Goal: Obtain resource: Download file/media

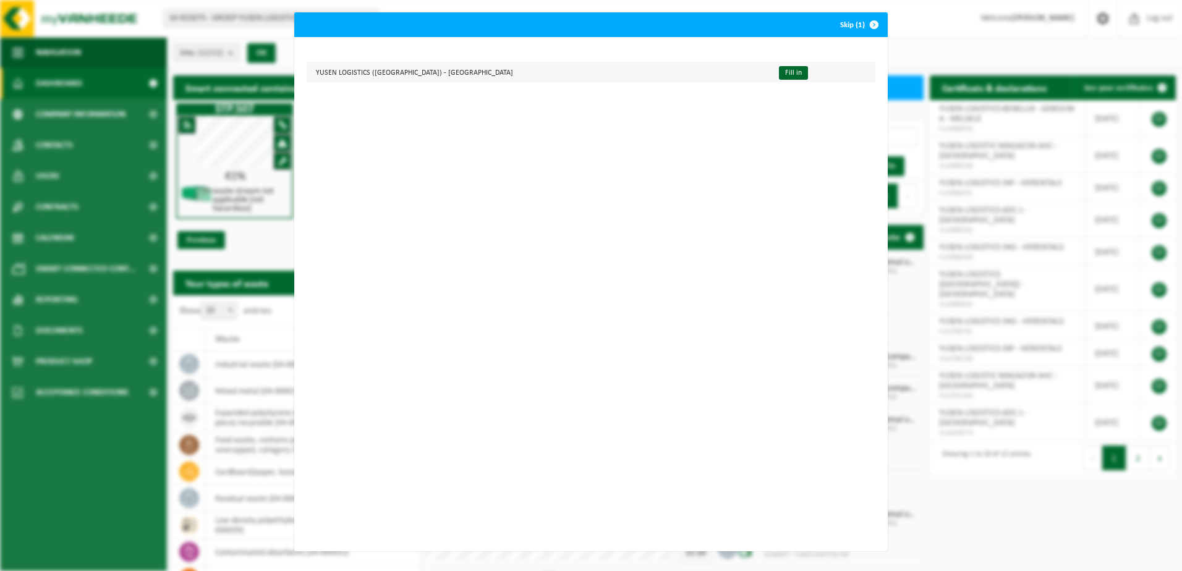
click at [383, 74] on td "YUSEN LOGISTICS ([GEOGRAPHIC_DATA]) - [GEOGRAPHIC_DATA]" at bounding box center [538, 72] width 462 height 20
click at [842, 23] on button "Skip (1)" at bounding box center [859, 24] width 56 height 25
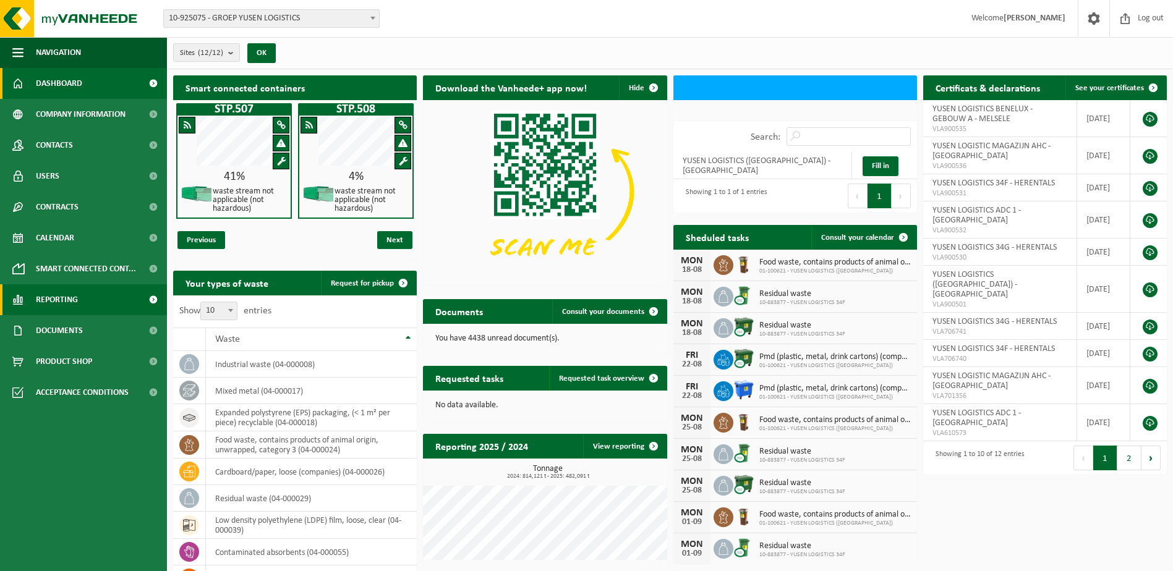
click at [68, 297] on span "Reporting" at bounding box center [57, 299] width 42 height 31
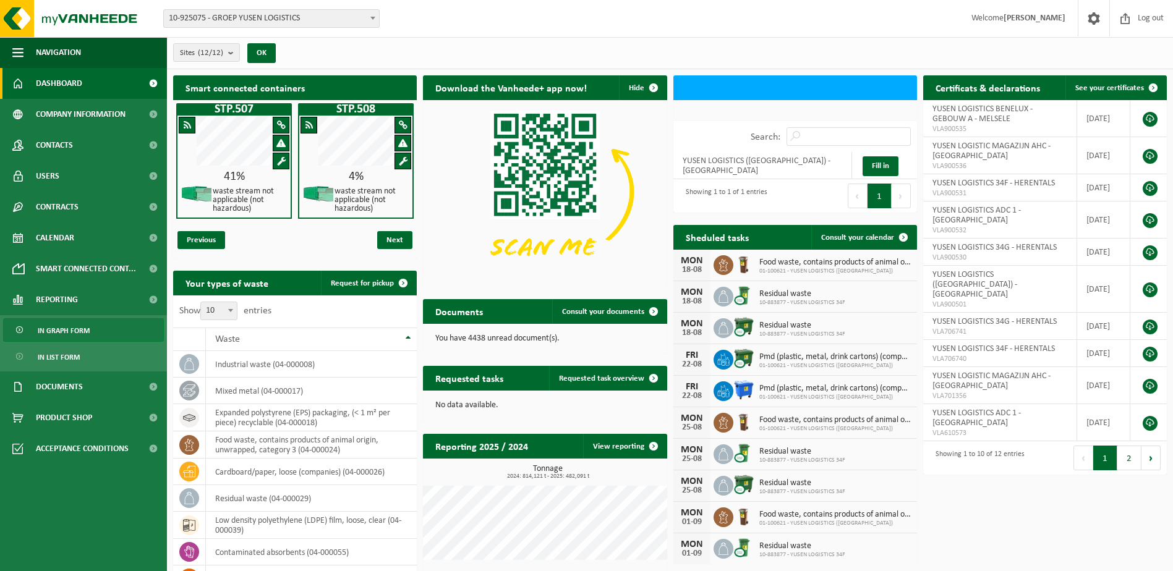
click at [66, 327] on span "In graph form" at bounding box center [64, 330] width 52 height 23
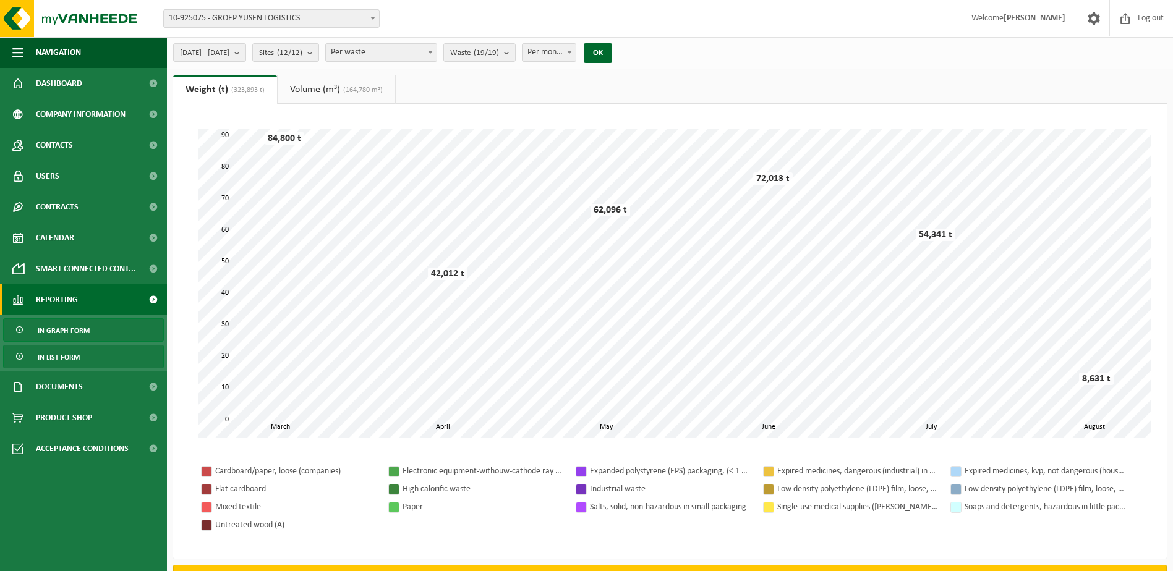
click at [57, 356] on span "In list form" at bounding box center [59, 357] width 42 height 23
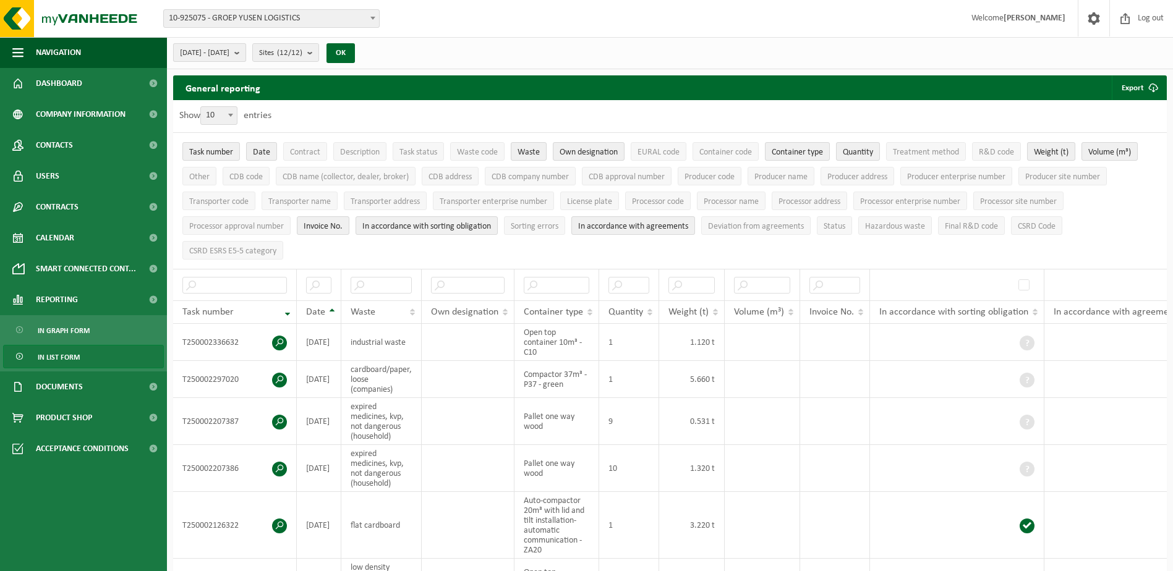
click at [246, 54] on b "submit" at bounding box center [239, 52] width 11 height 17
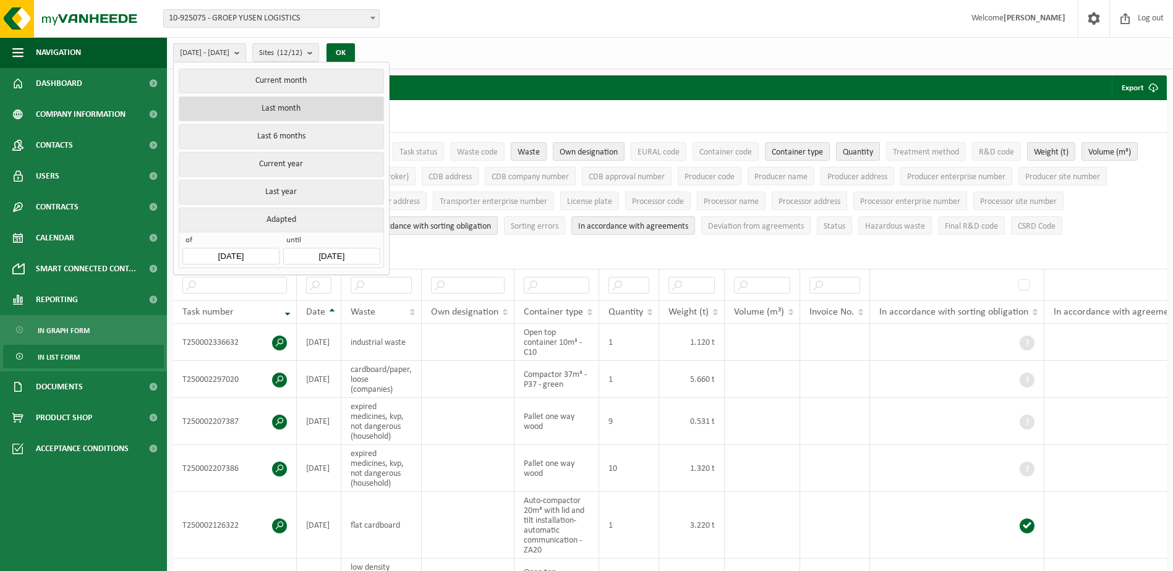
click at [282, 107] on button "Last month" at bounding box center [281, 108] width 205 height 25
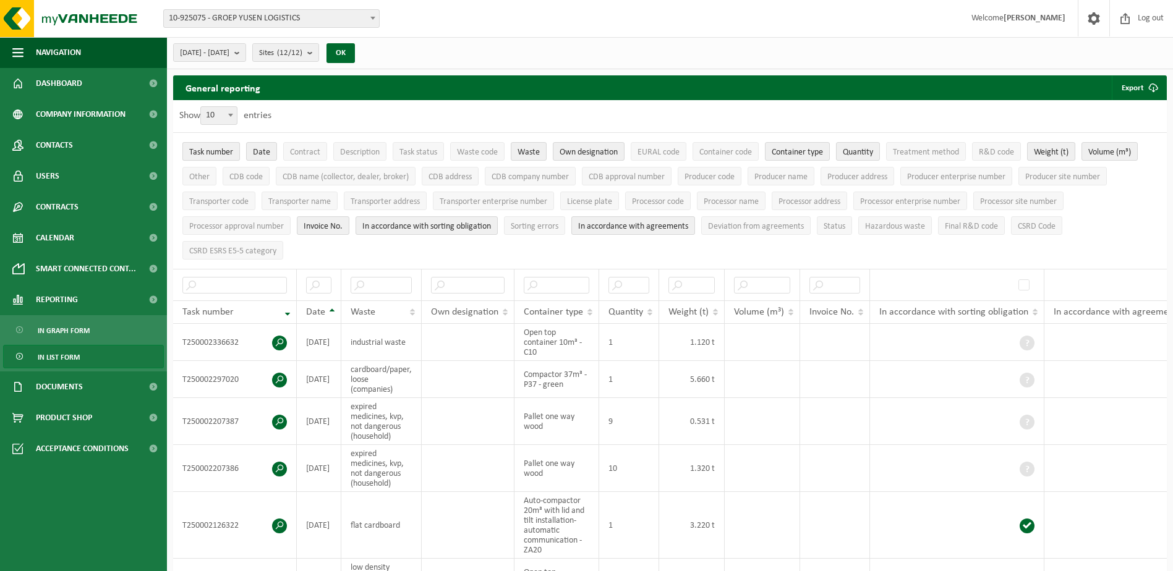
click at [208, 149] on span "Task number" at bounding box center [211, 152] width 44 height 9
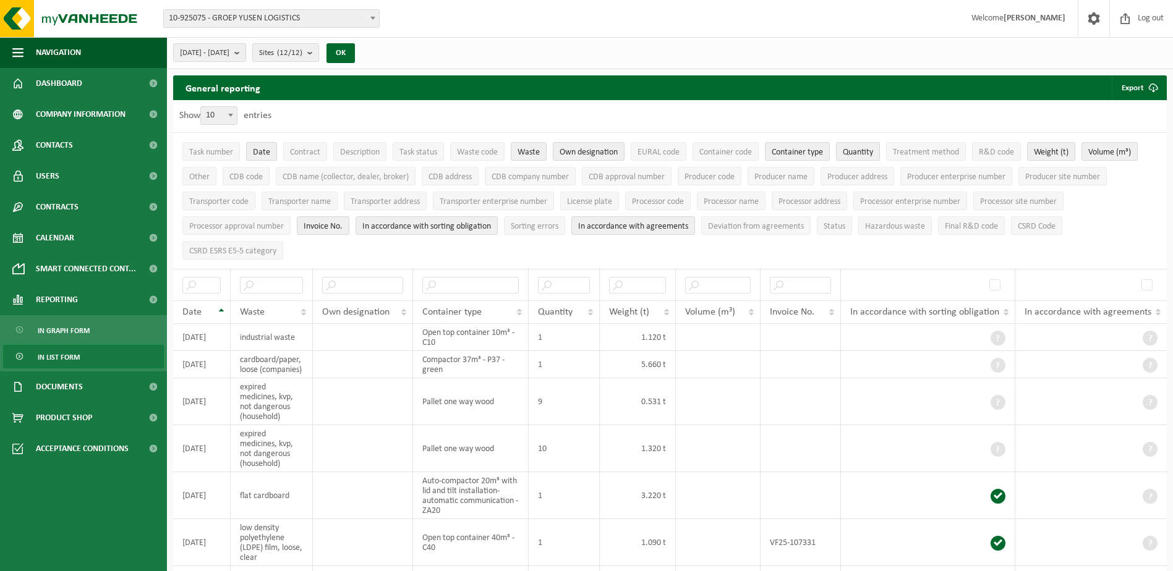
click at [262, 151] on span "Date" at bounding box center [261, 152] width 17 height 9
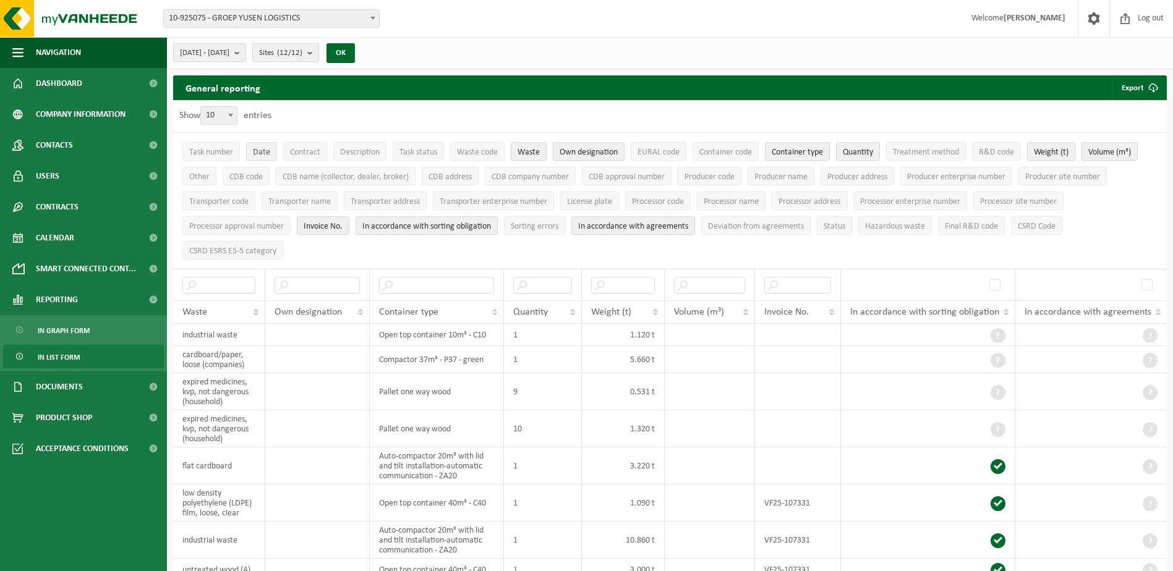
click at [260, 146] on button "Date" at bounding box center [261, 151] width 31 height 19
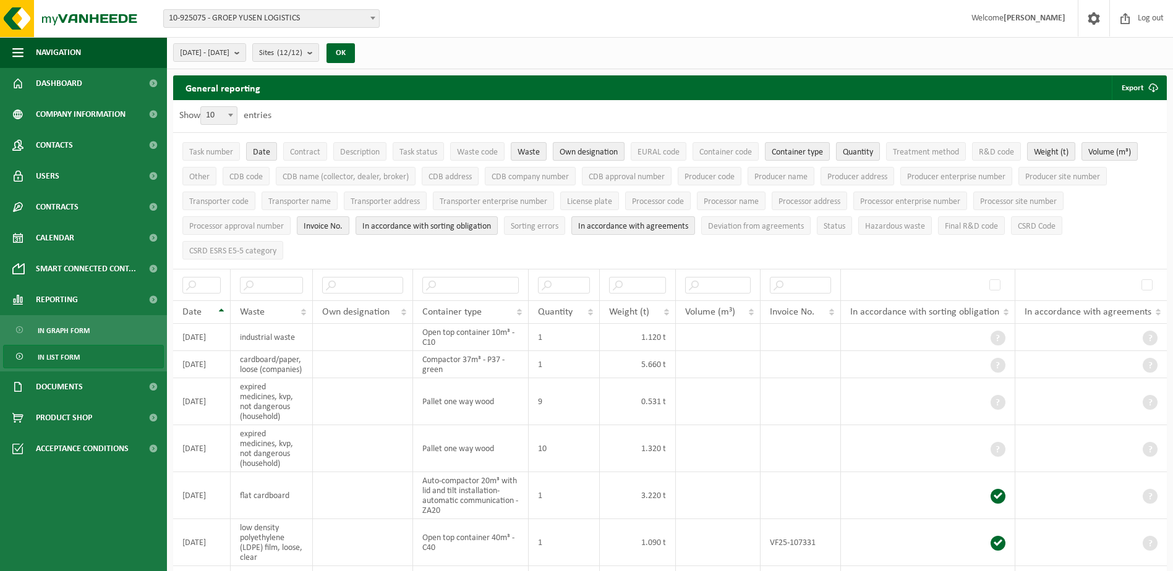
click at [574, 148] on span "Own designation" at bounding box center [589, 152] width 58 height 9
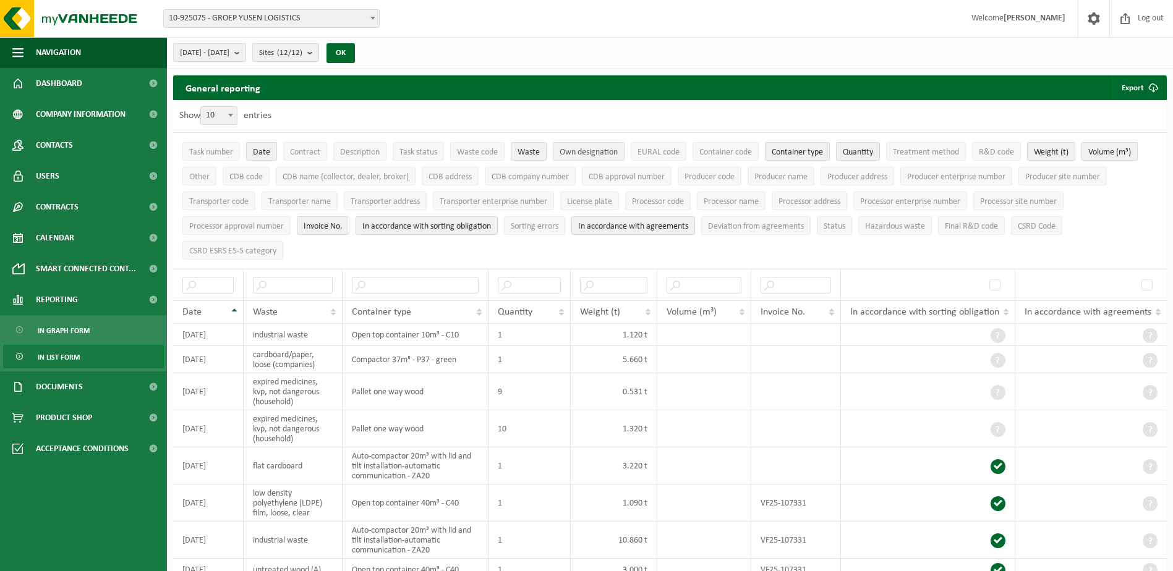
click at [595, 153] on span "Own designation" at bounding box center [589, 152] width 58 height 9
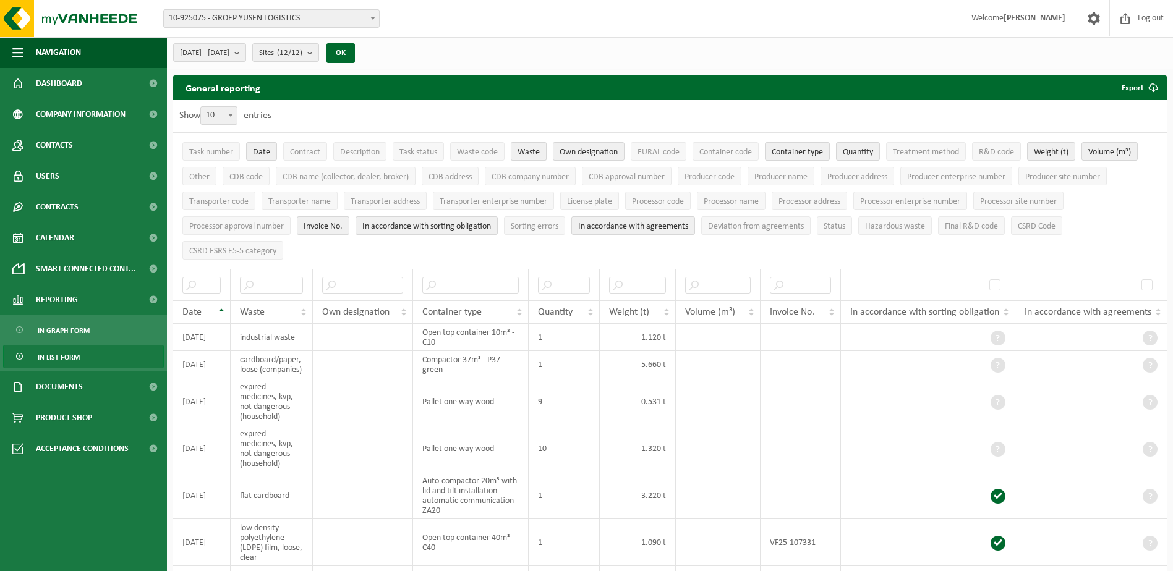
click at [541, 150] on button "Waste" at bounding box center [529, 151] width 36 height 19
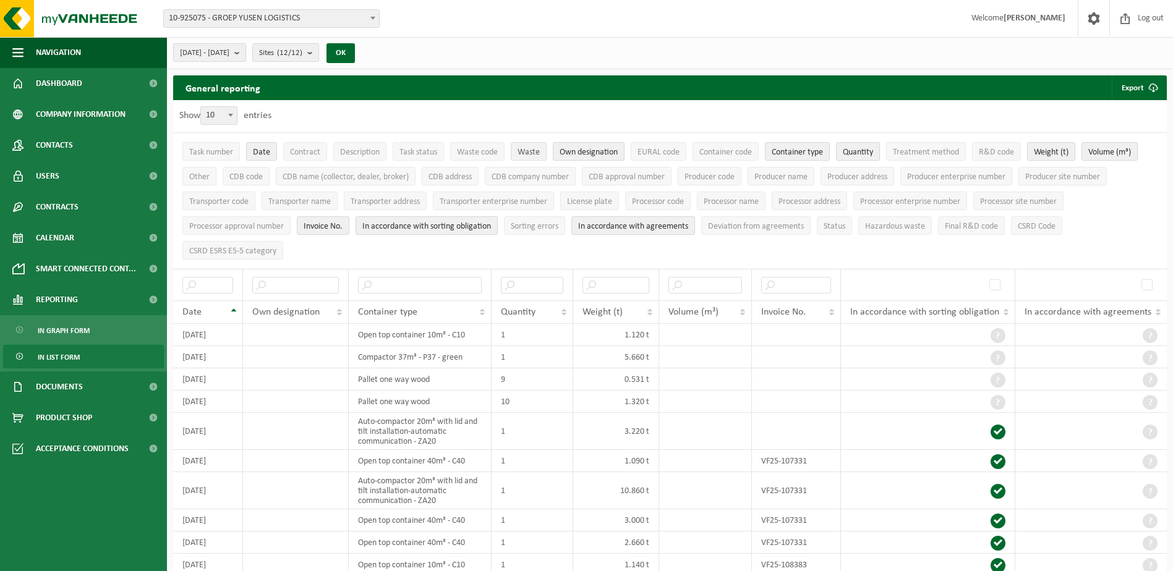
click at [537, 151] on span "Waste" at bounding box center [529, 152] width 22 height 9
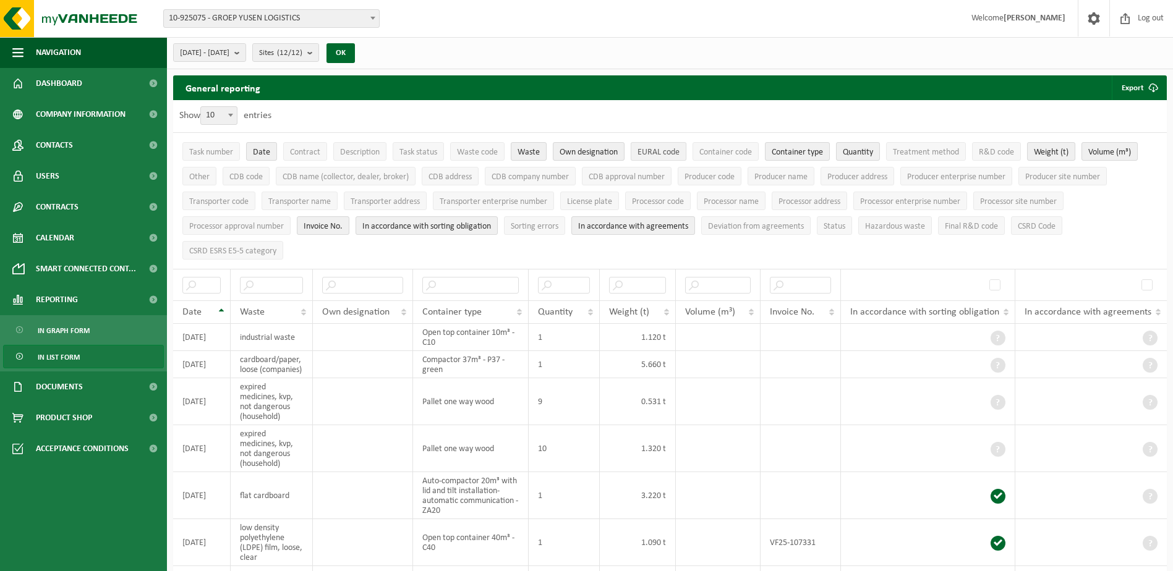
click at [674, 150] on span "EURAL code" at bounding box center [659, 152] width 42 height 9
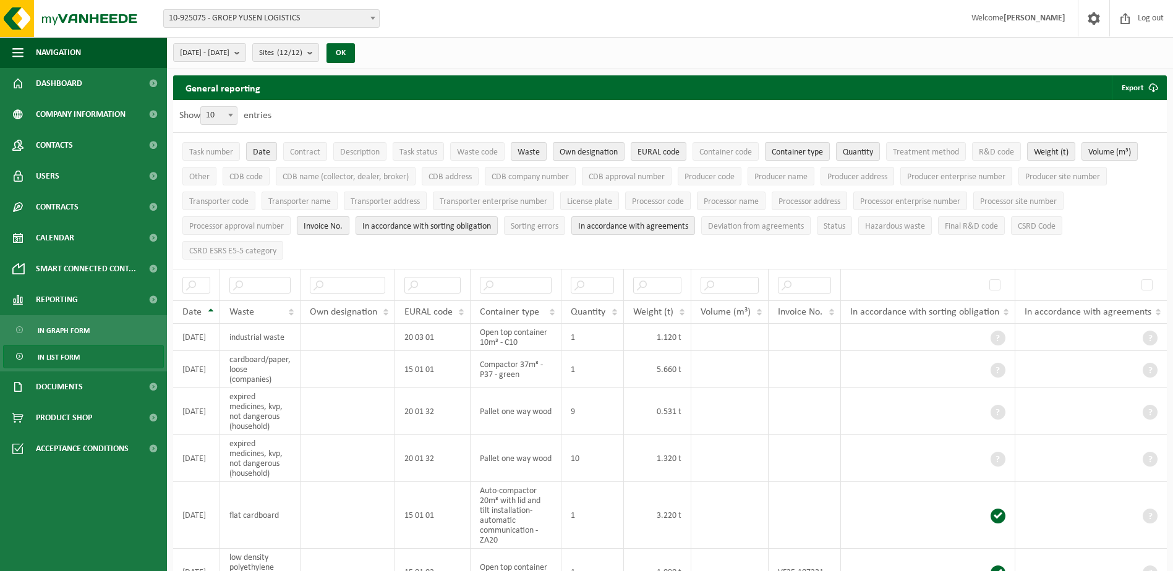
click at [339, 225] on span "Invoice No." at bounding box center [323, 226] width 39 height 9
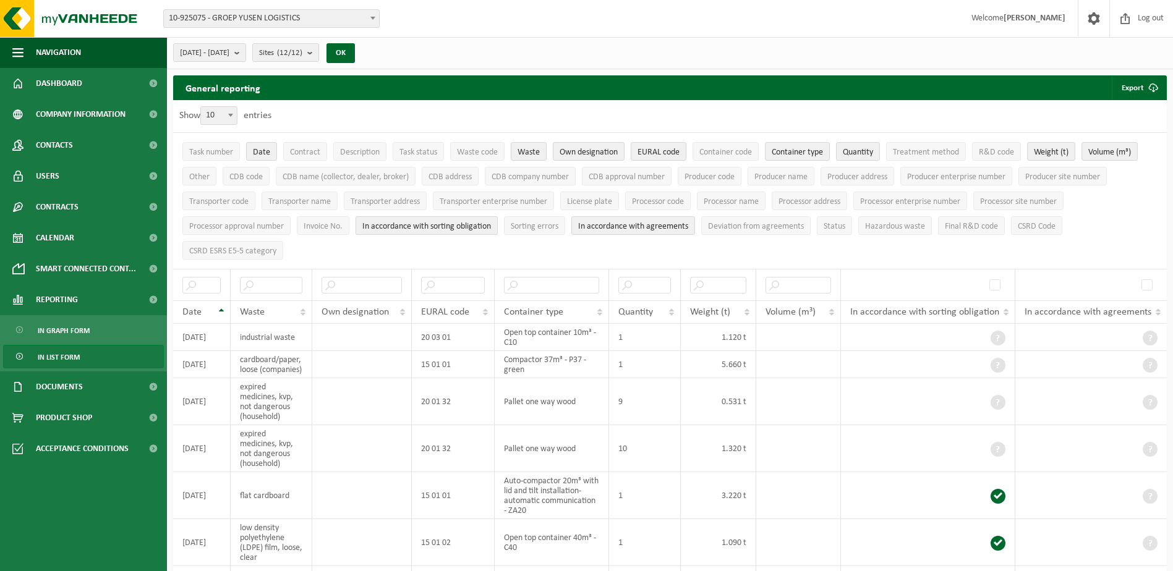
click at [393, 226] on span "In accordance with sorting obligation" at bounding box center [426, 226] width 129 height 9
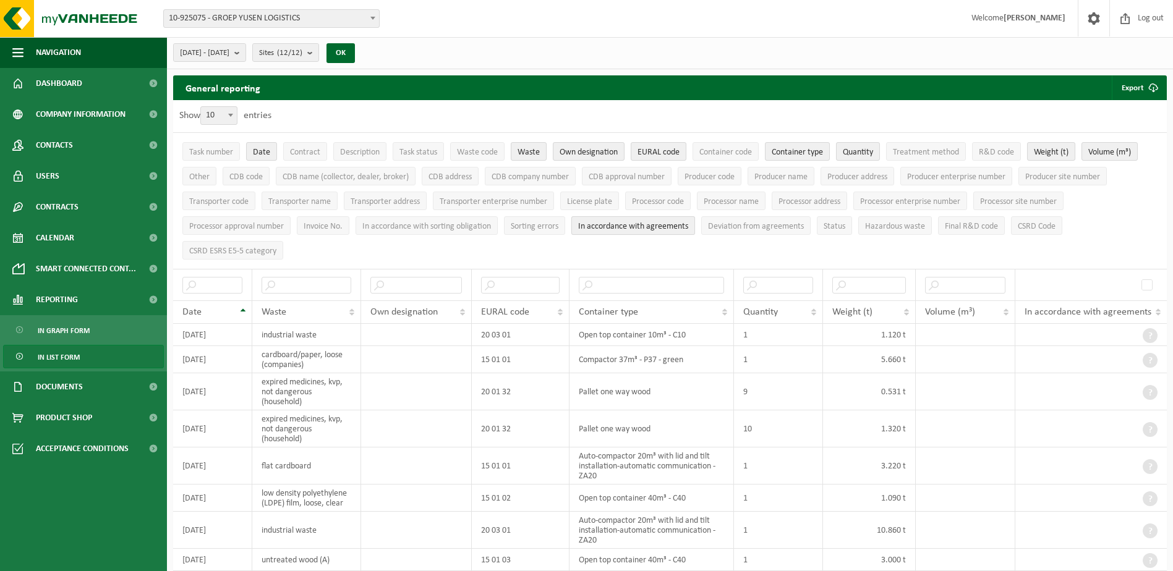
click at [610, 223] on span "In accordance with agreements" at bounding box center [633, 226] width 110 height 9
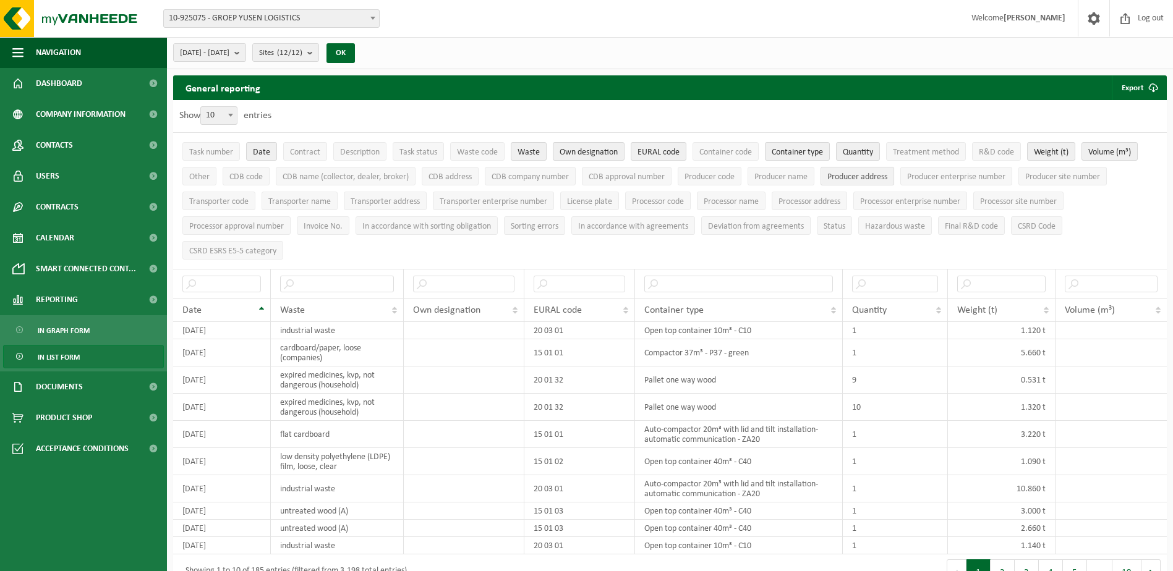
click at [869, 178] on span "Producer address" at bounding box center [857, 177] width 60 height 9
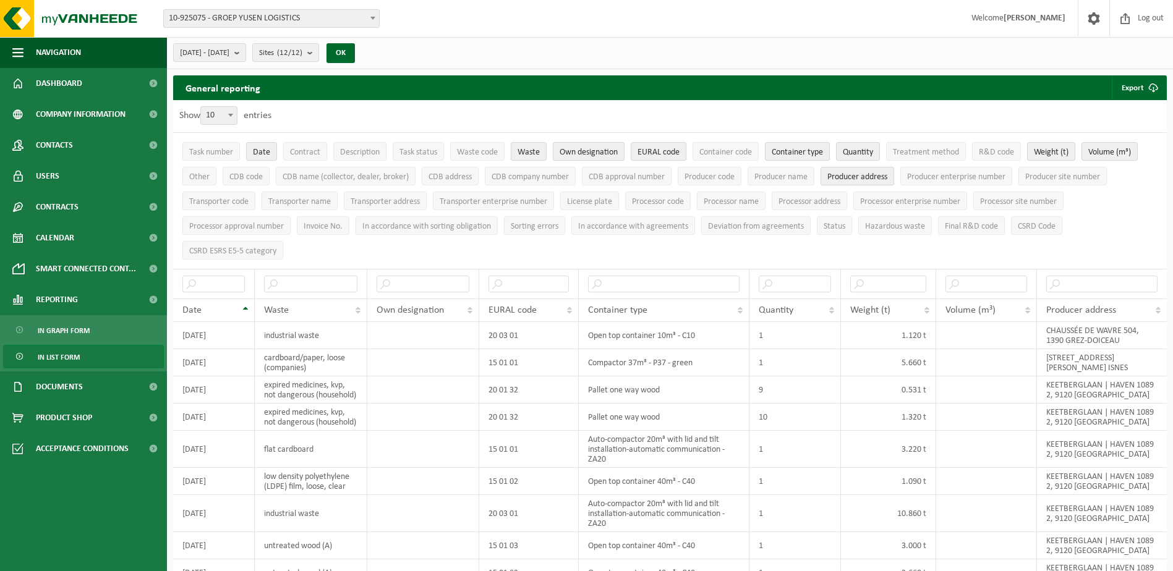
drag, startPoint x: 617, startPoint y: 151, endPoint x: 595, endPoint y: 191, distance: 45.9
click at [617, 151] on span "Own designation" at bounding box center [589, 152] width 58 height 9
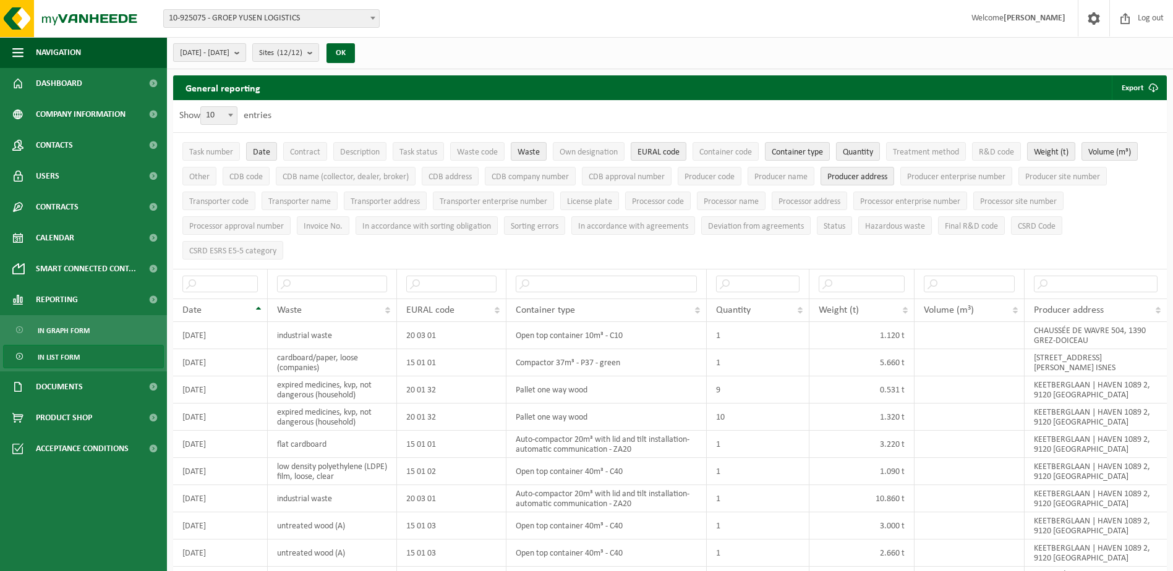
click at [246, 52] on b "submit" at bounding box center [239, 52] width 11 height 17
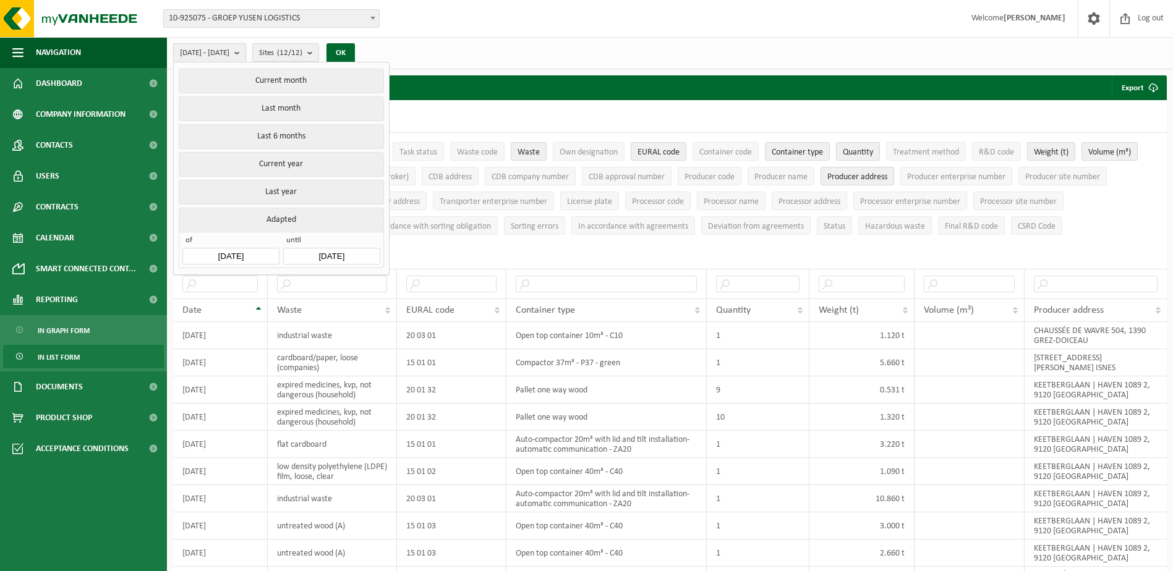
click at [246, 52] on b "submit" at bounding box center [239, 53] width 11 height 18
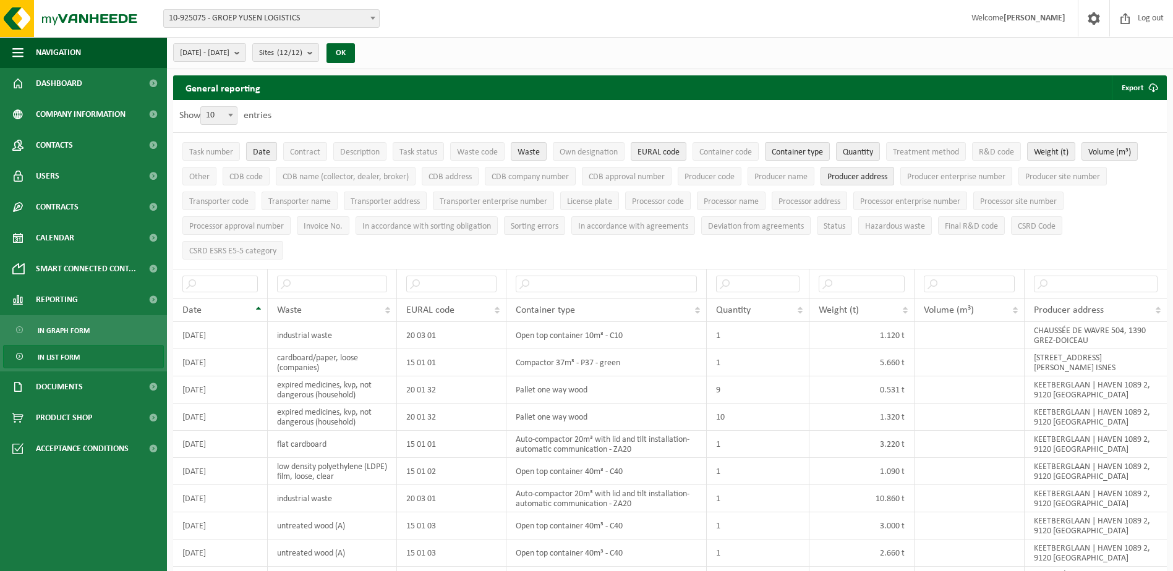
click at [262, 150] on span "Date" at bounding box center [261, 152] width 17 height 9
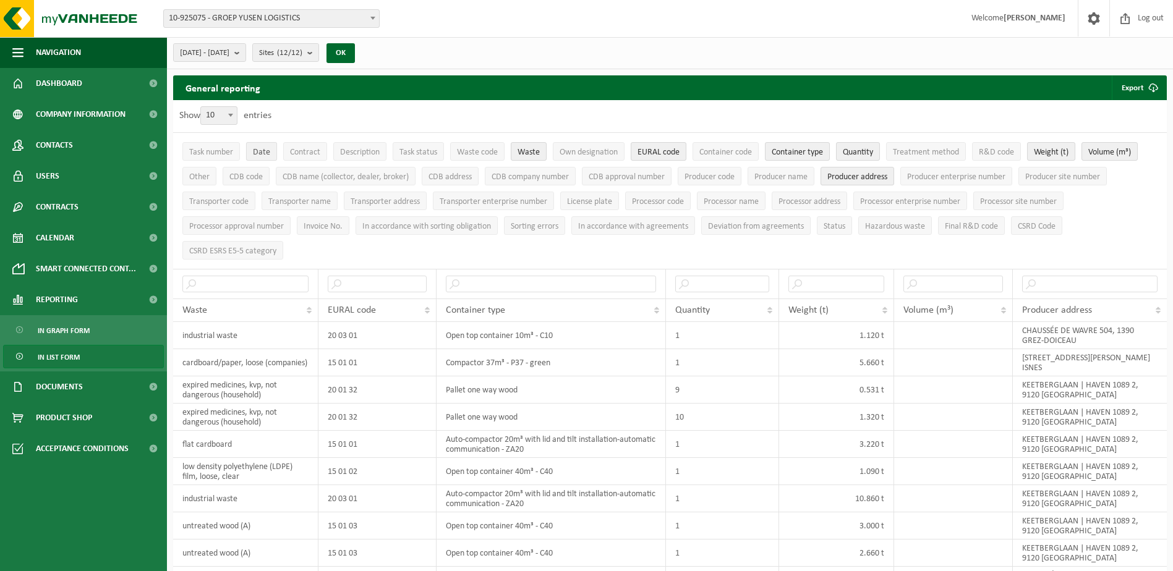
click at [264, 146] on button "Date" at bounding box center [261, 151] width 31 height 19
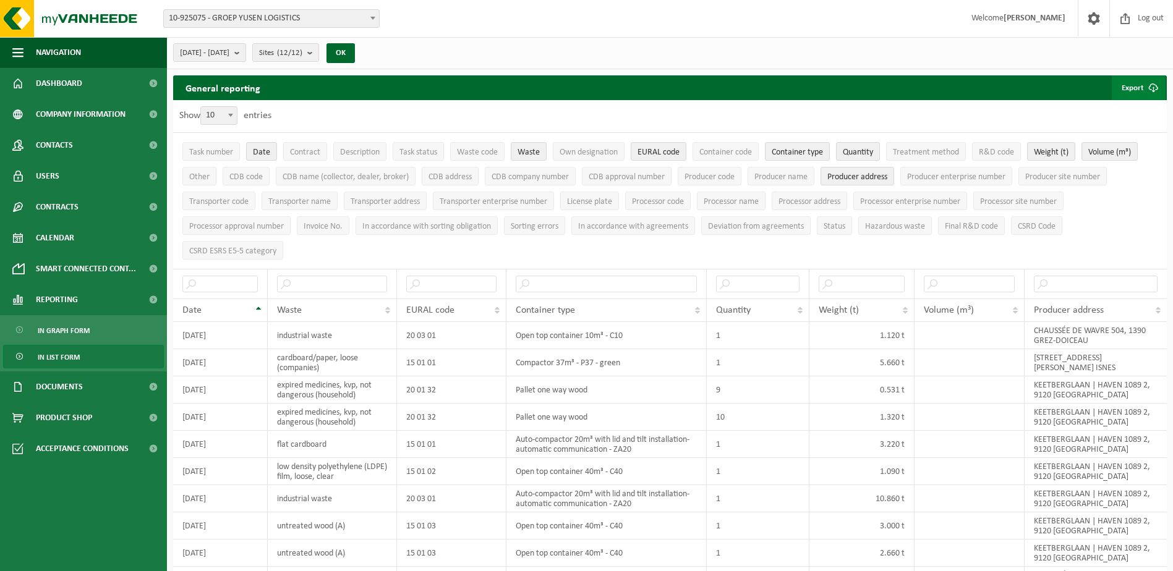
click at [1155, 88] on span "submit" at bounding box center [1153, 87] width 25 height 25
click at [1121, 111] on link "Only my selection" at bounding box center [1121, 112] width 88 height 25
click at [246, 51] on b "submit" at bounding box center [239, 52] width 11 height 17
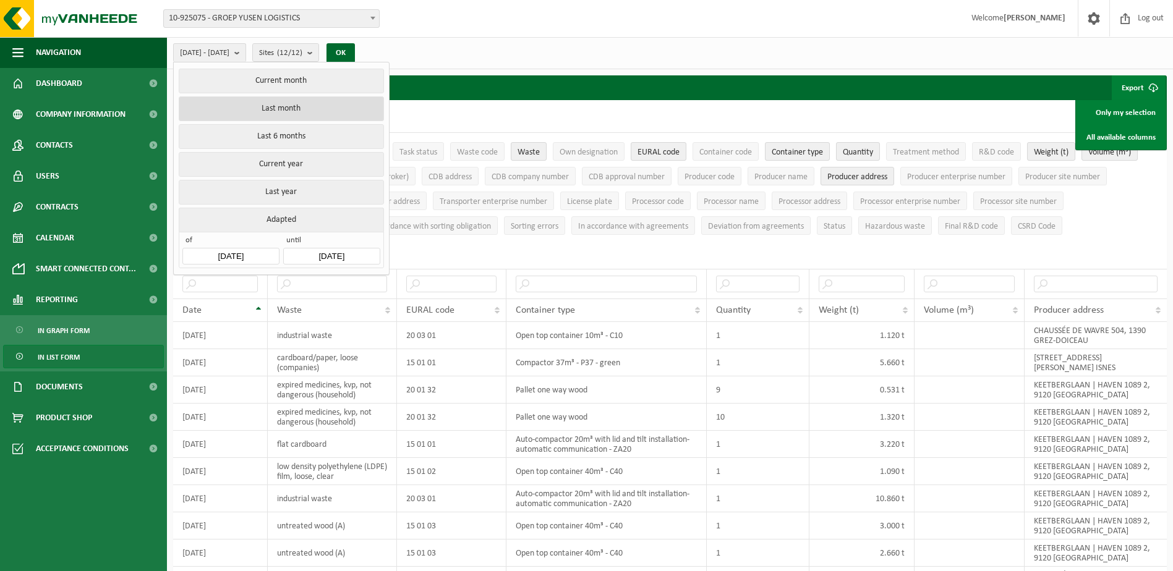
click at [286, 106] on button "Last month" at bounding box center [281, 108] width 205 height 25
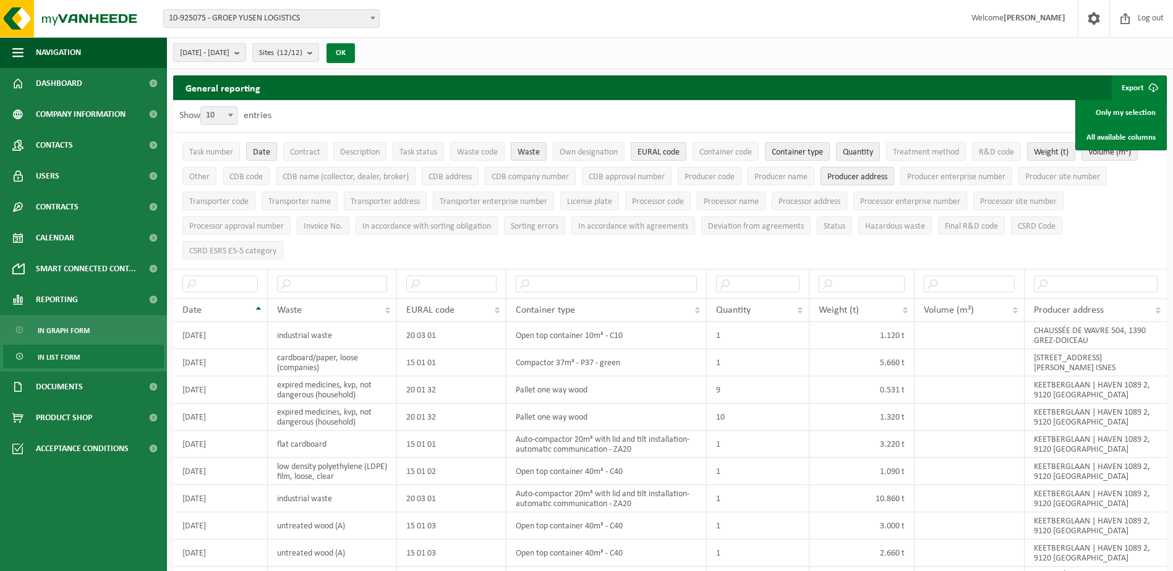
click at [355, 49] on button "OK" at bounding box center [341, 53] width 28 height 20
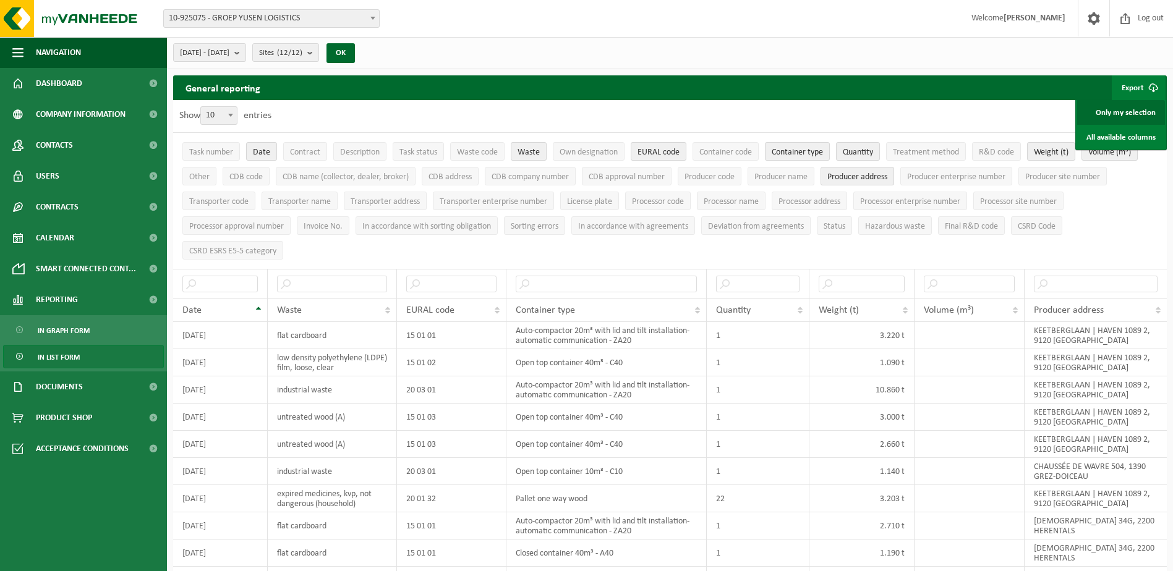
click at [1127, 108] on link "Only my selection" at bounding box center [1121, 112] width 88 height 25
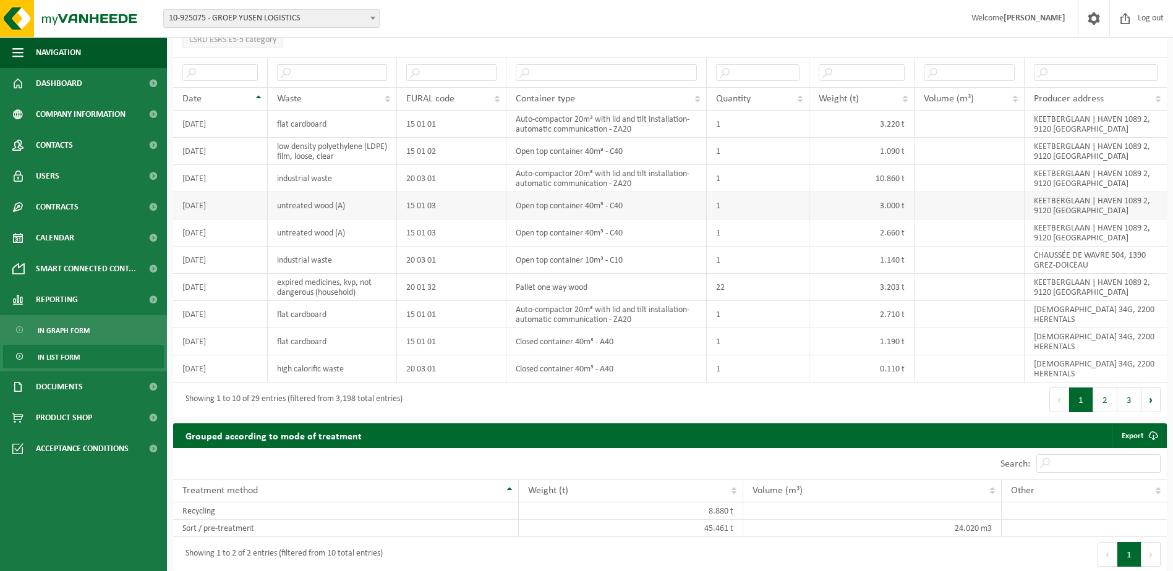
scroll to position [247, 0]
